Goal: Information Seeking & Learning: Learn about a topic

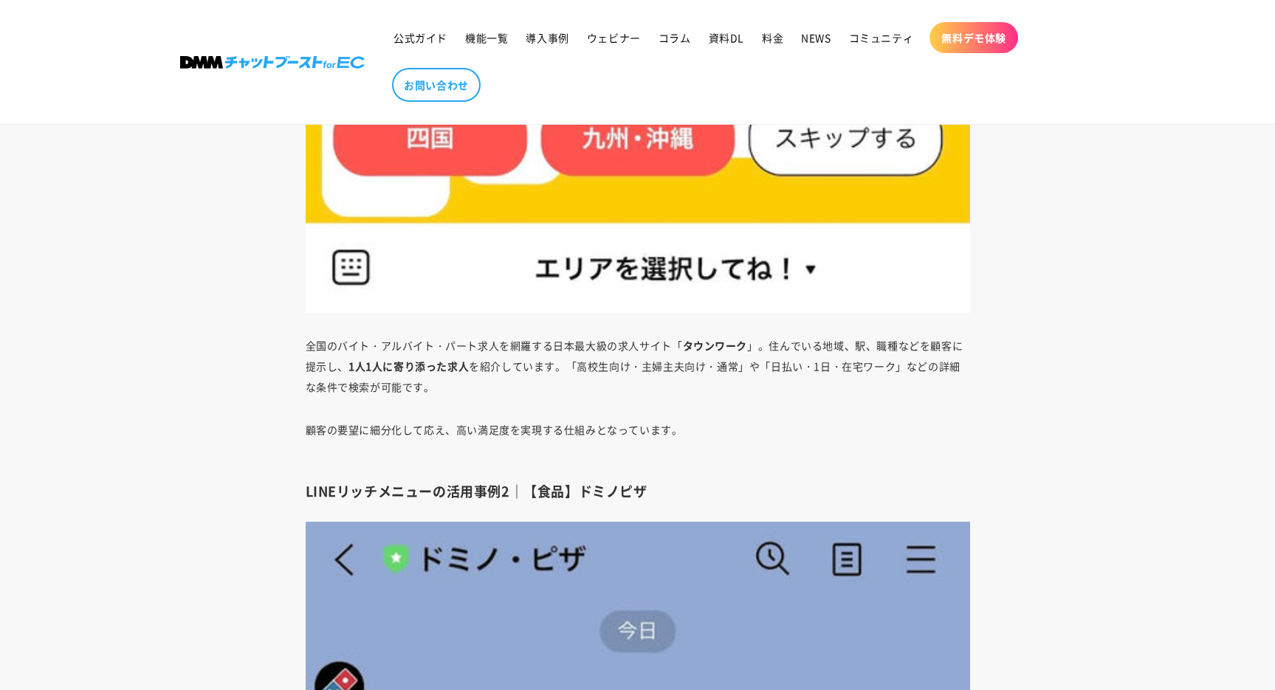
scroll to position [29524, 0]
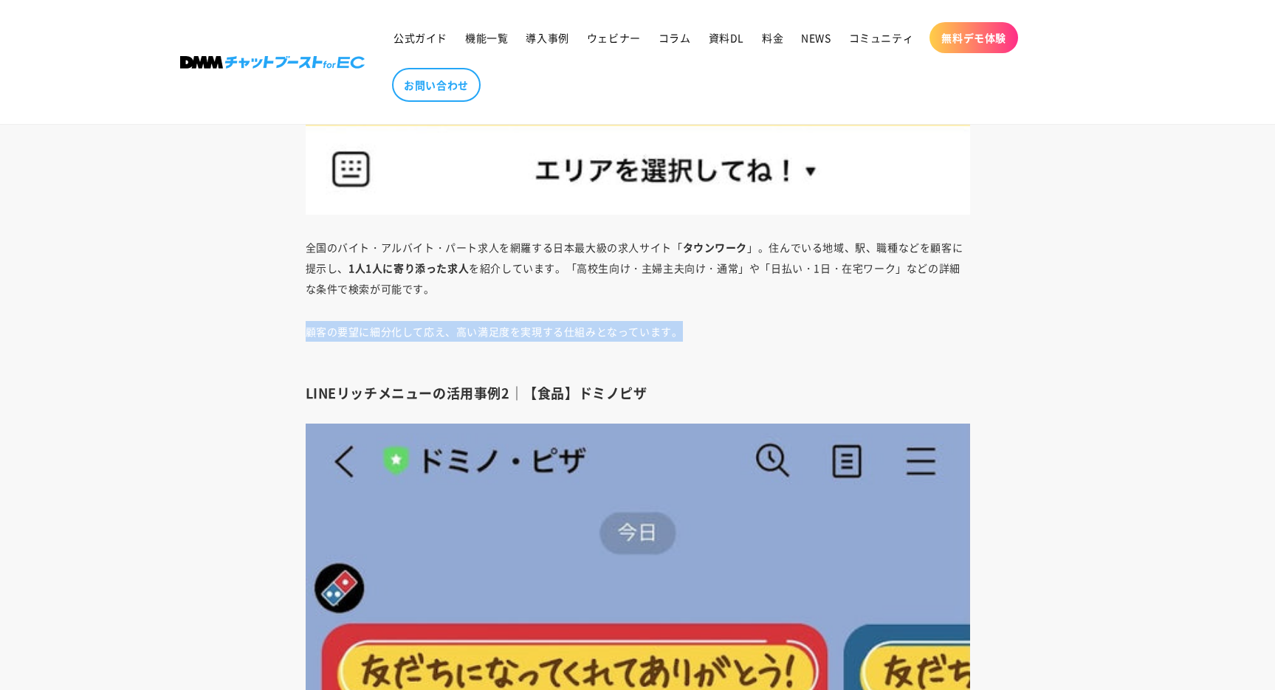
drag, startPoint x: 303, startPoint y: 358, endPoint x: 709, endPoint y: 352, distance: 406.2
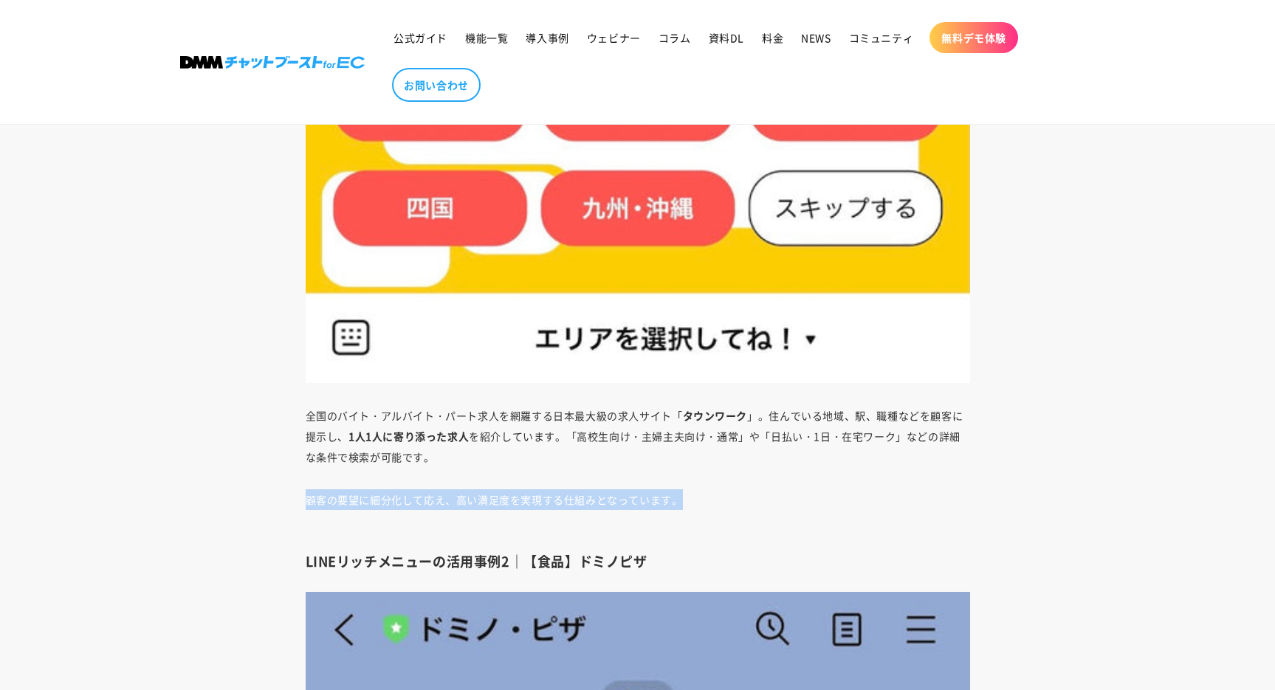
scroll to position [29246, 0]
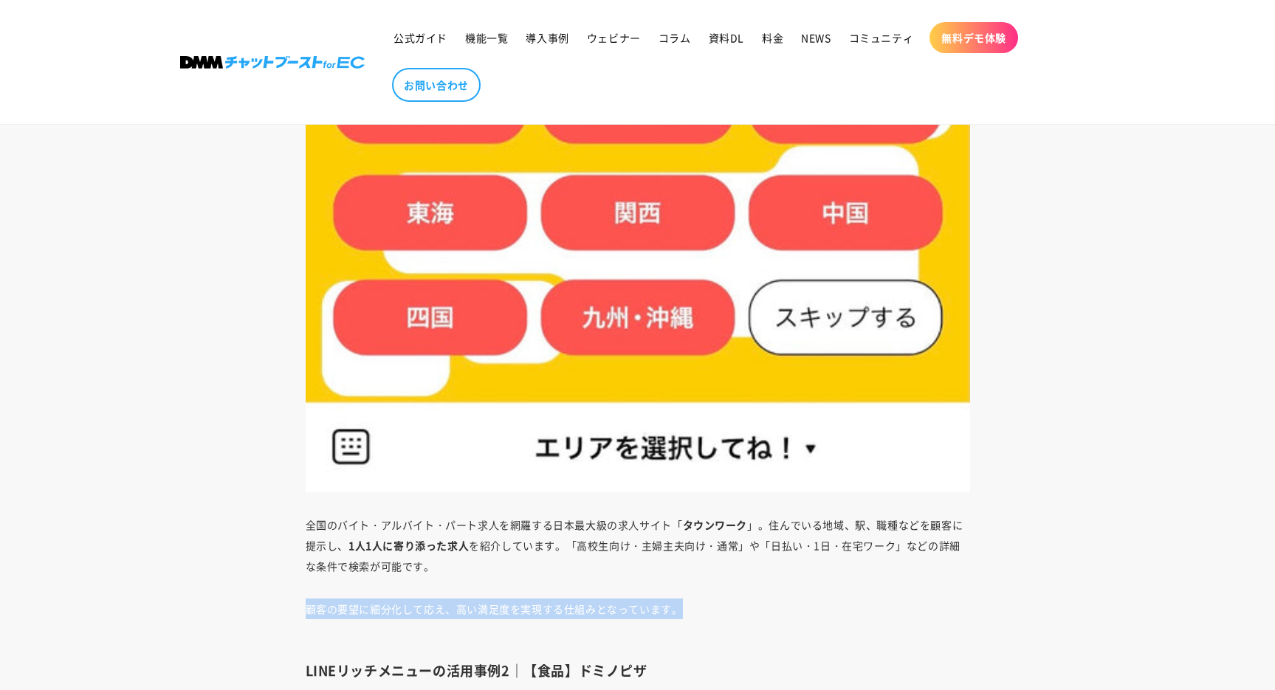
click at [648, 633] on p "顧客の要望に細分化して応え、高い満足度を実現する仕組みとなっています。" at bounding box center [638, 619] width 665 height 41
click at [655, 628] on p "顧客の要望に細分化して応え、高い満足度を実現する仕組みとなっています。" at bounding box center [638, 619] width 665 height 41
drag, startPoint x: 699, startPoint y: 627, endPoint x: 253, endPoint y: 625, distance: 446.0
click at [544, 577] on p "全国のバイト・アルバイト・パート求人を網羅する日本最大級の求人サイト「 タウンワーク 」。住んでいる地域、駅、職種などを顧客に提示し、 1人1人に寄り添った求…" at bounding box center [638, 546] width 665 height 62
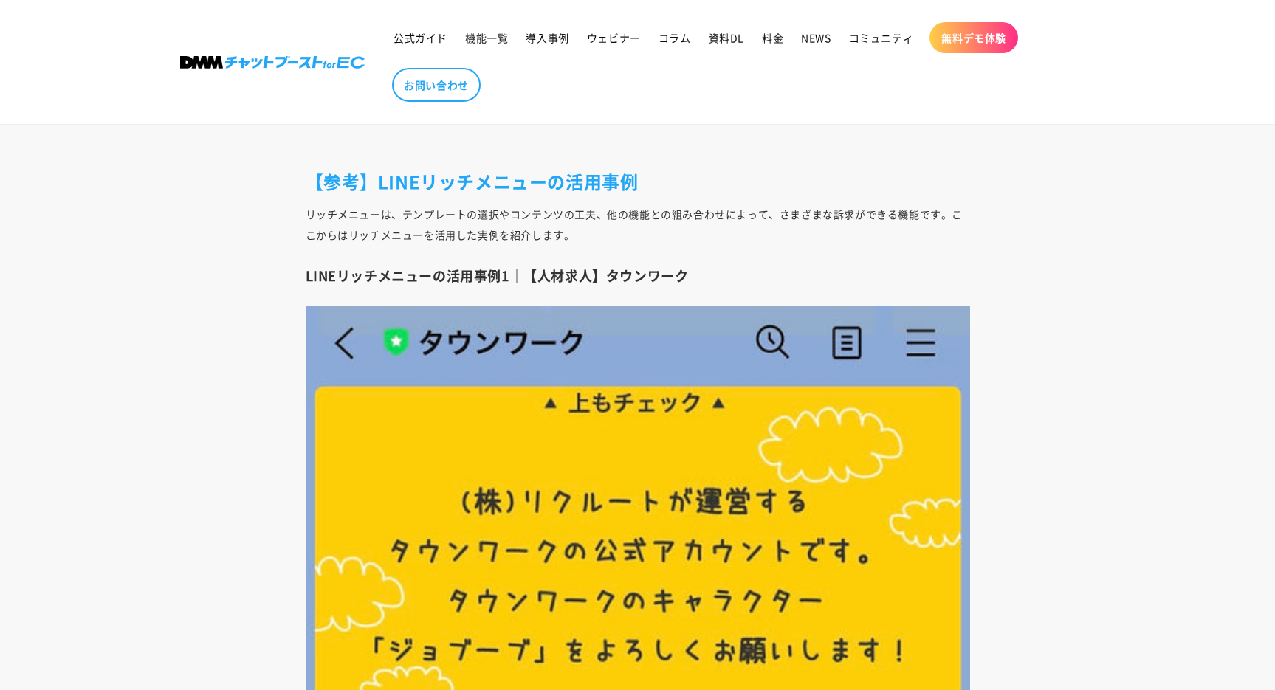
scroll to position [28012, 0]
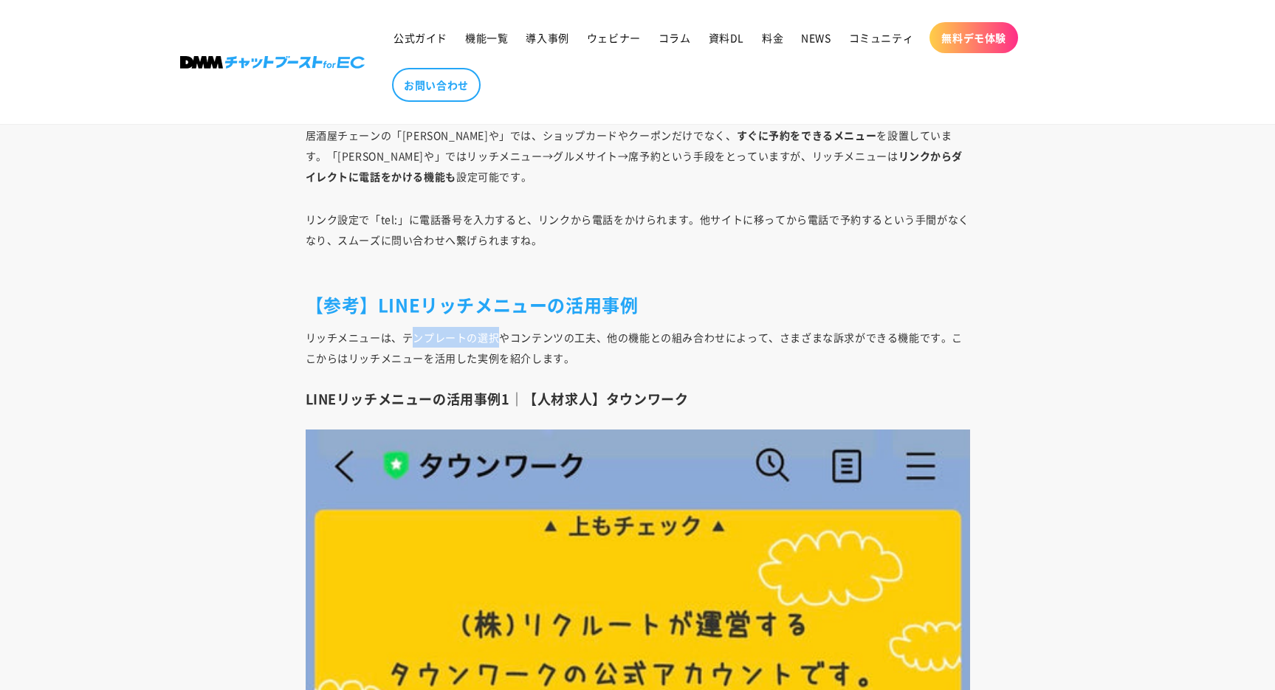
drag, startPoint x: 415, startPoint y: 357, endPoint x: 505, endPoint y: 363, distance: 90.3
click at [501, 363] on p "リッチメニューは、テンプレートの選択やコンテンツの工夫、他の機能との組み合わせによって、さまざまな訴求ができる機能です。ここからはリッチメニューを活用した実例…" at bounding box center [638, 347] width 665 height 41
click at [575, 368] on p "リッチメニューは、テンプレートの選択やコンテンツの工夫、他の機能との組み合わせによって、さまざまな訴求ができる機能です。ここからはリッチメニューを活用した実例…" at bounding box center [638, 347] width 665 height 41
drag, startPoint x: 422, startPoint y: 335, endPoint x: 539, endPoint y: 334, distance: 116.7
click at [539, 316] on h2 "【参考】LINEリッチメニューの活用事例" at bounding box center [638, 304] width 665 height 23
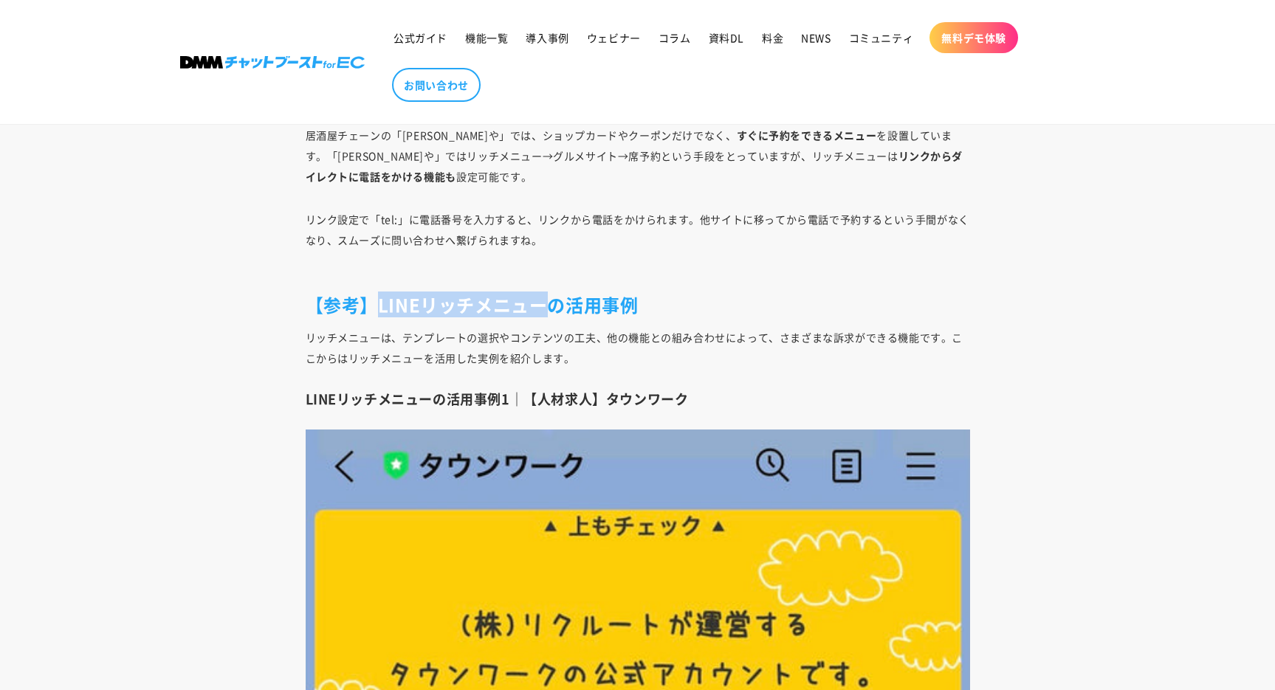
copy h2 "LINEリッチメニュー"
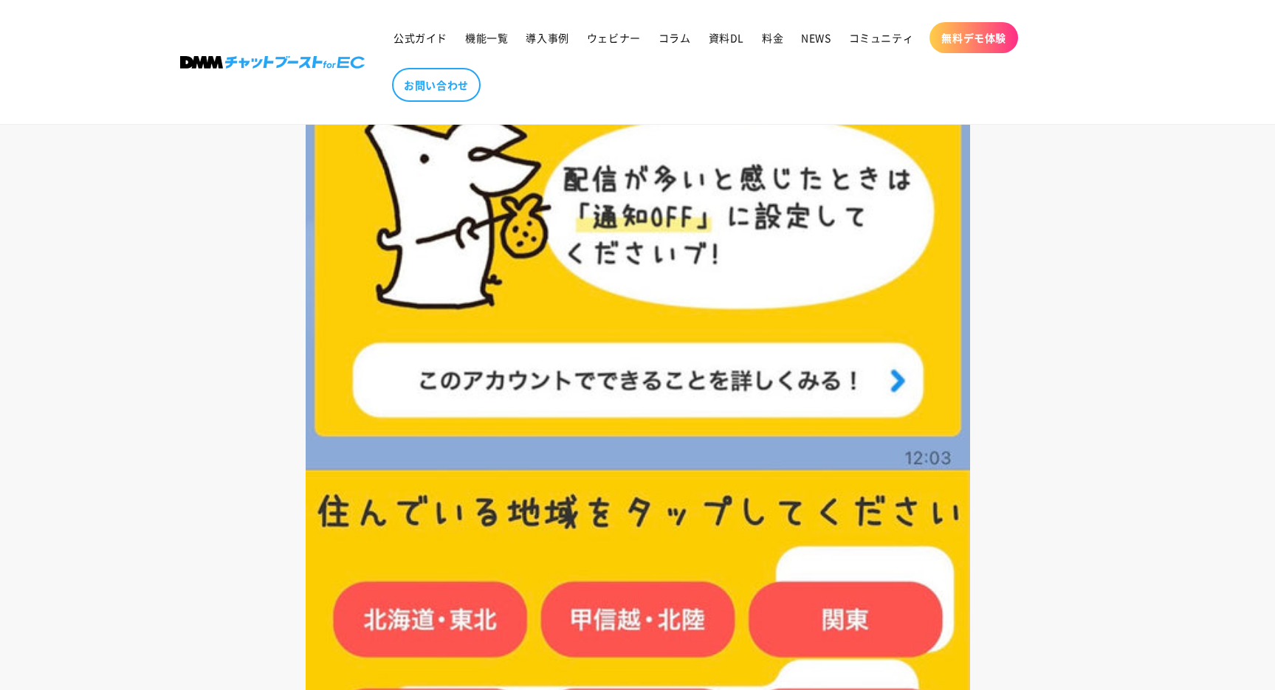
scroll to position [29167, 0]
